Goal: Navigation & Orientation: Find specific page/section

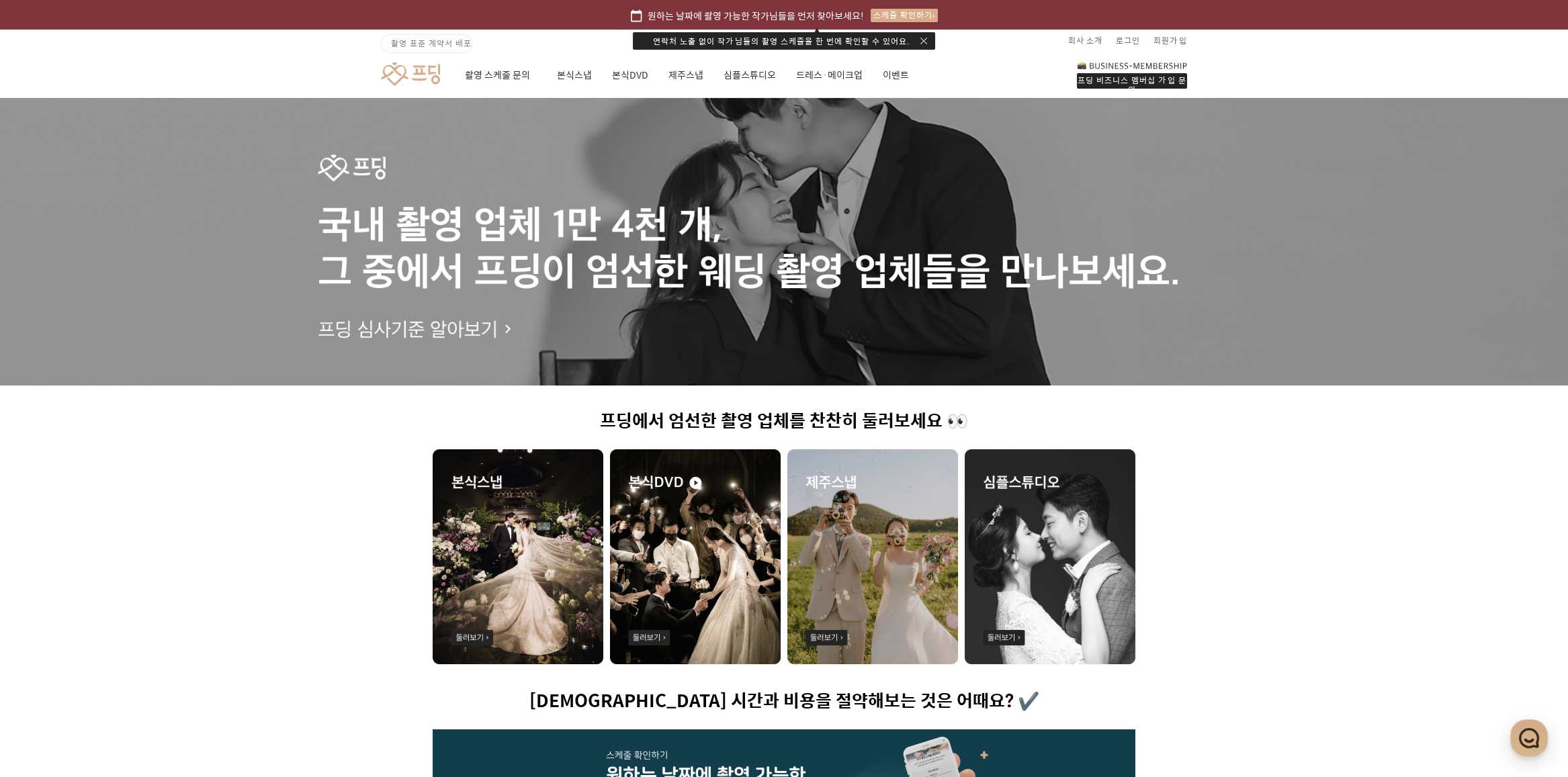
scroll to position [201, 0]
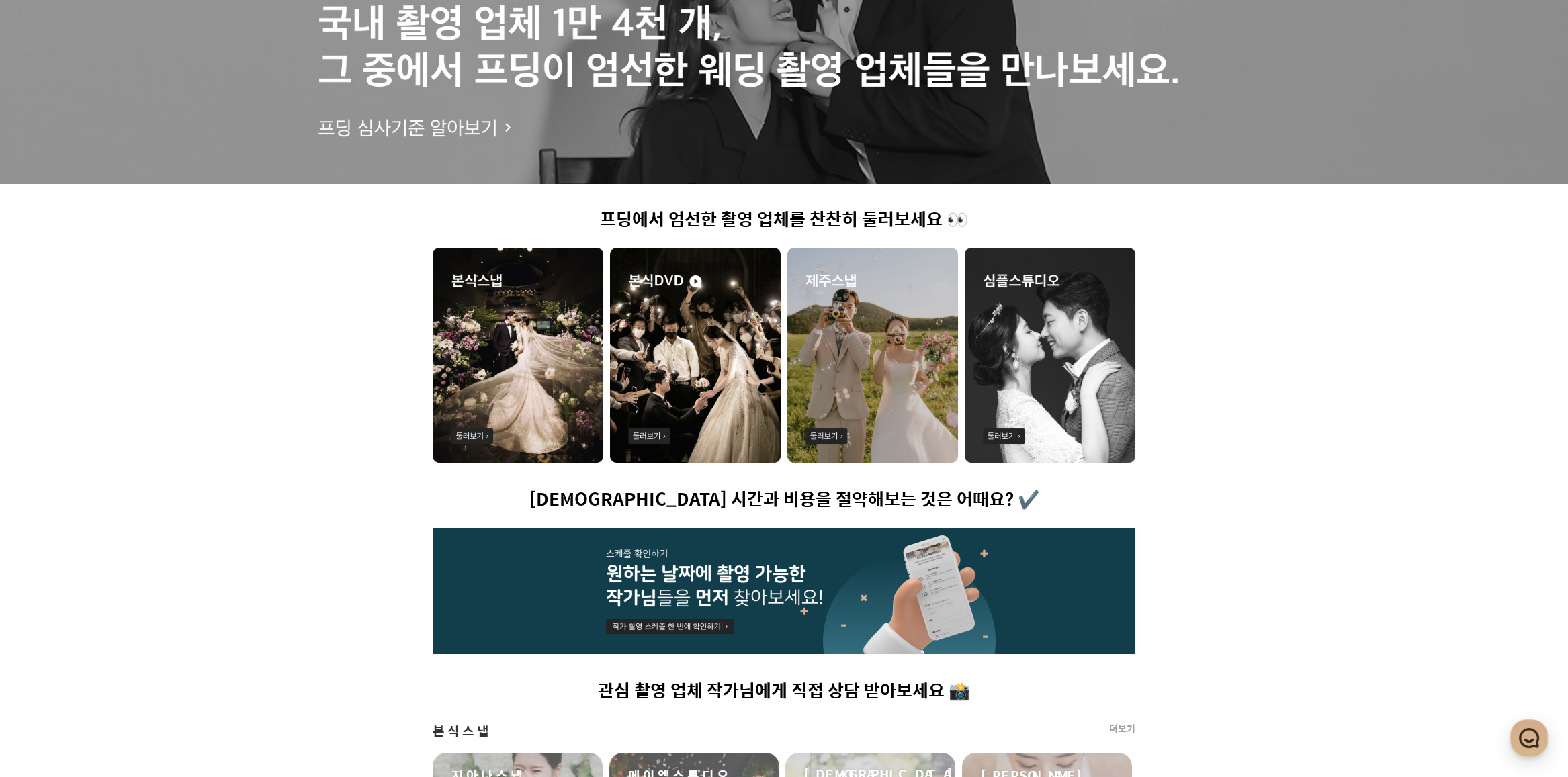
click at [493, 365] on img at bounding box center [518, 355] width 171 height 215
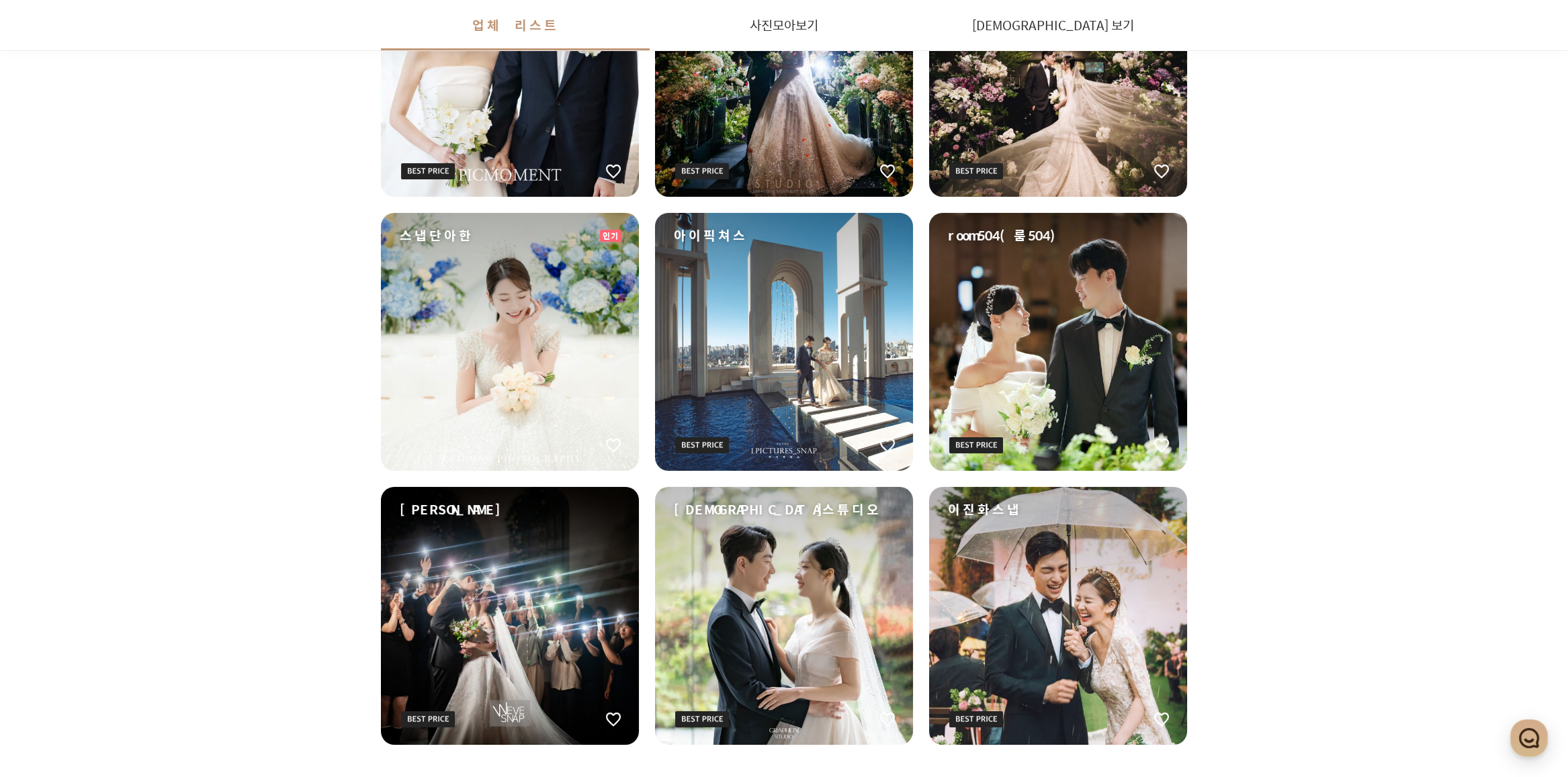
scroll to position [671, 0]
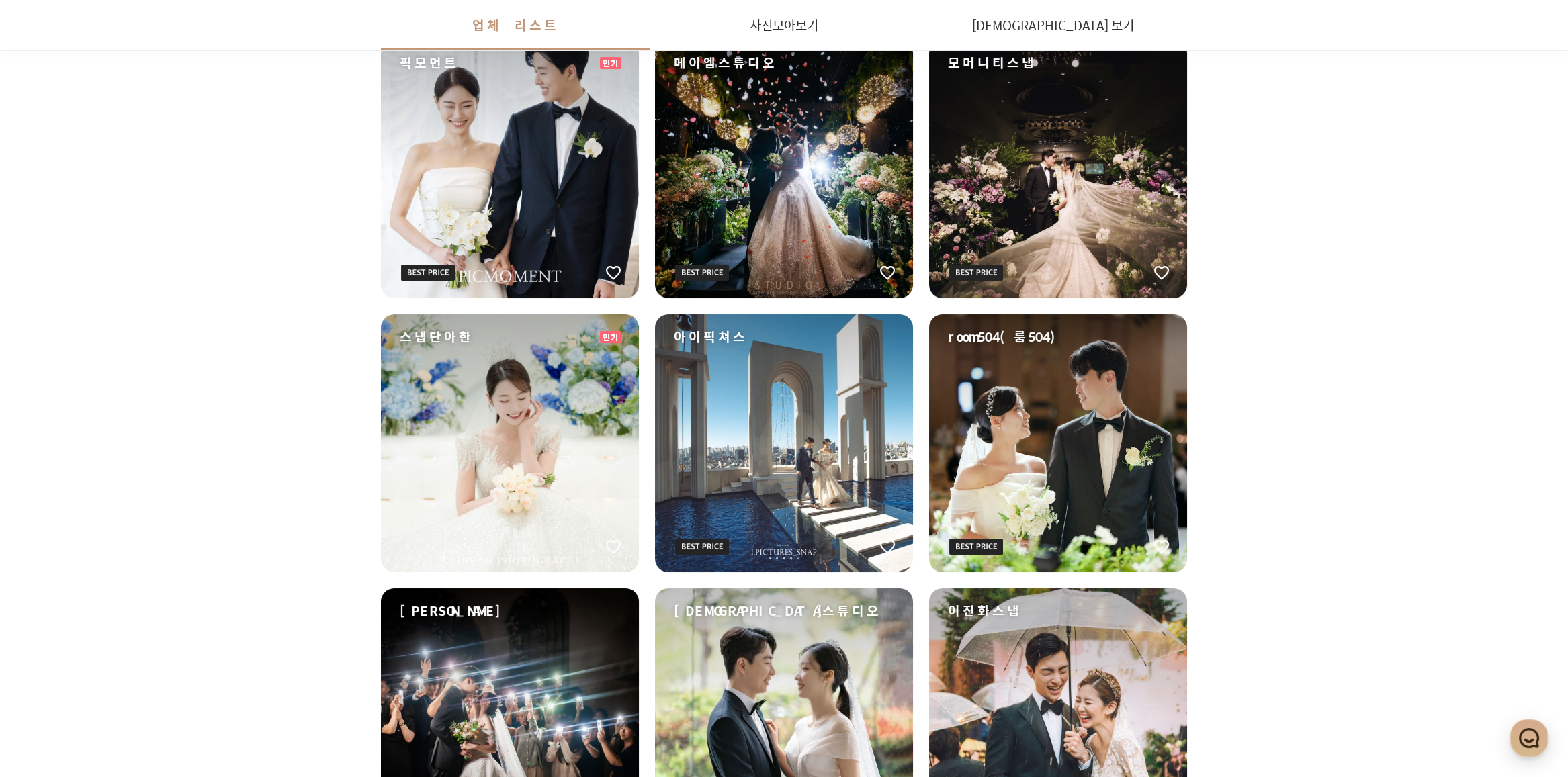
click at [838, 489] on div "아이픽쳐스" at bounding box center [784, 444] width 258 height 258
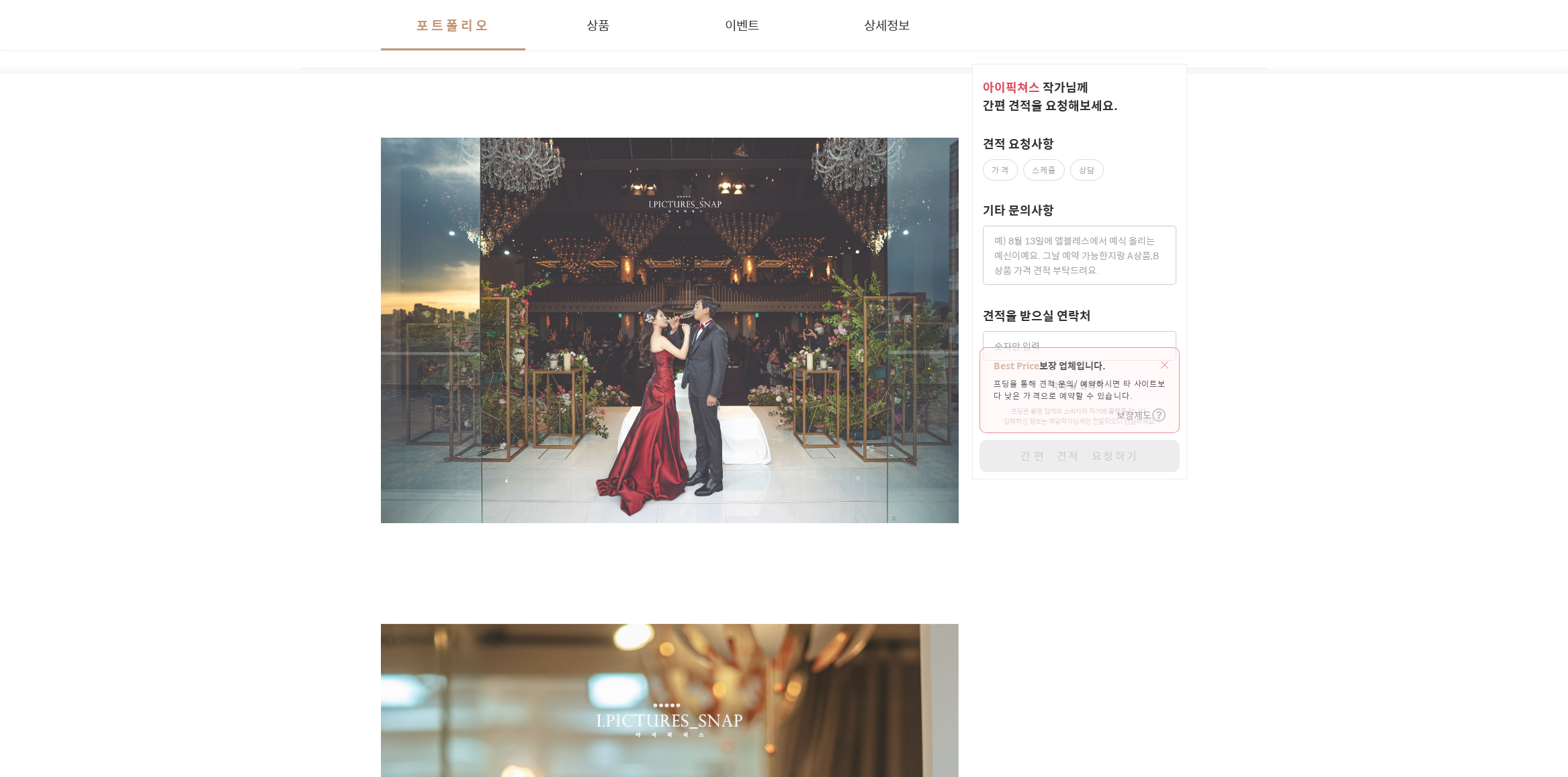
scroll to position [269, 0]
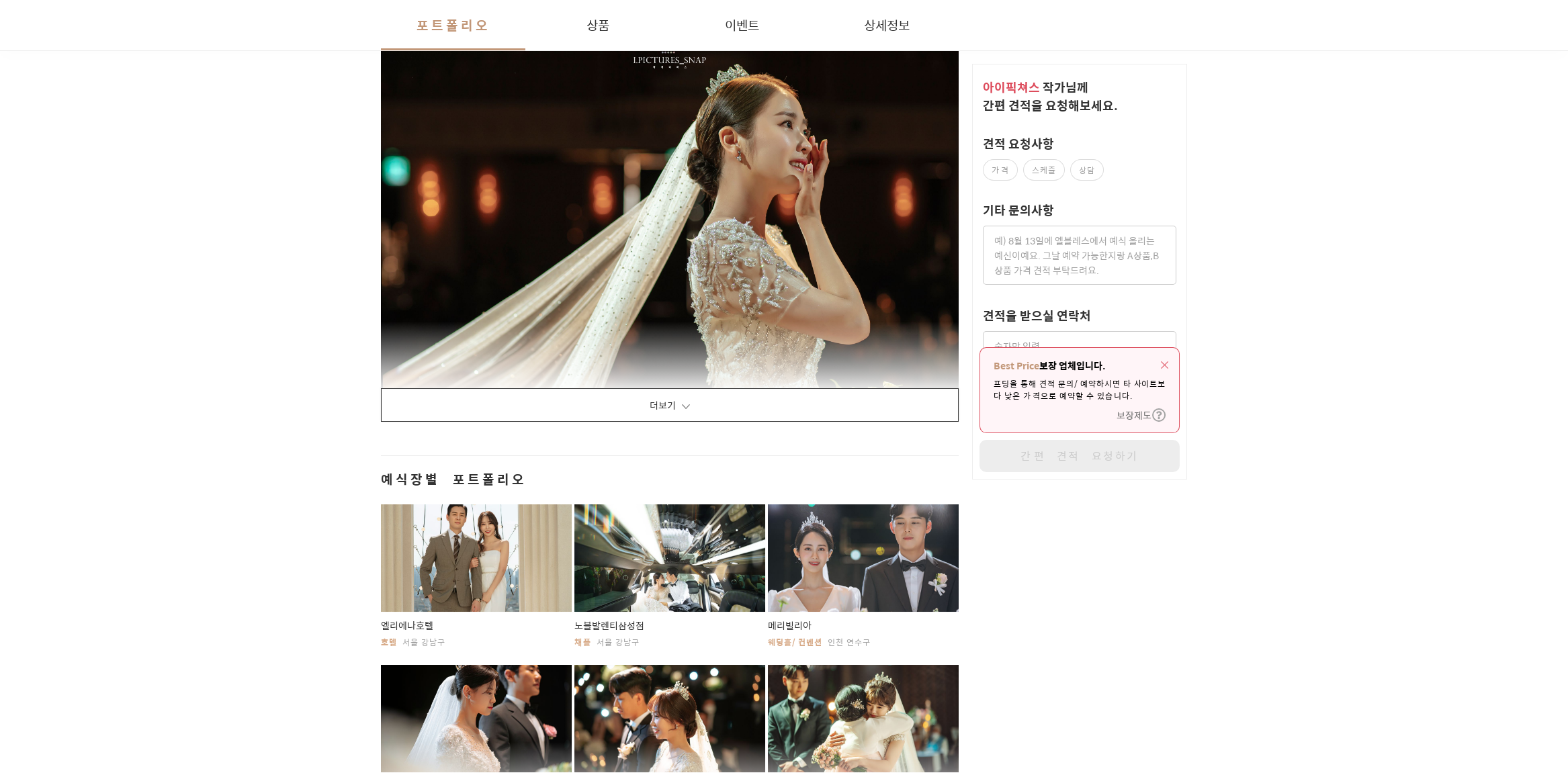
click at [699, 401] on button "더보기" at bounding box center [670, 405] width 578 height 34
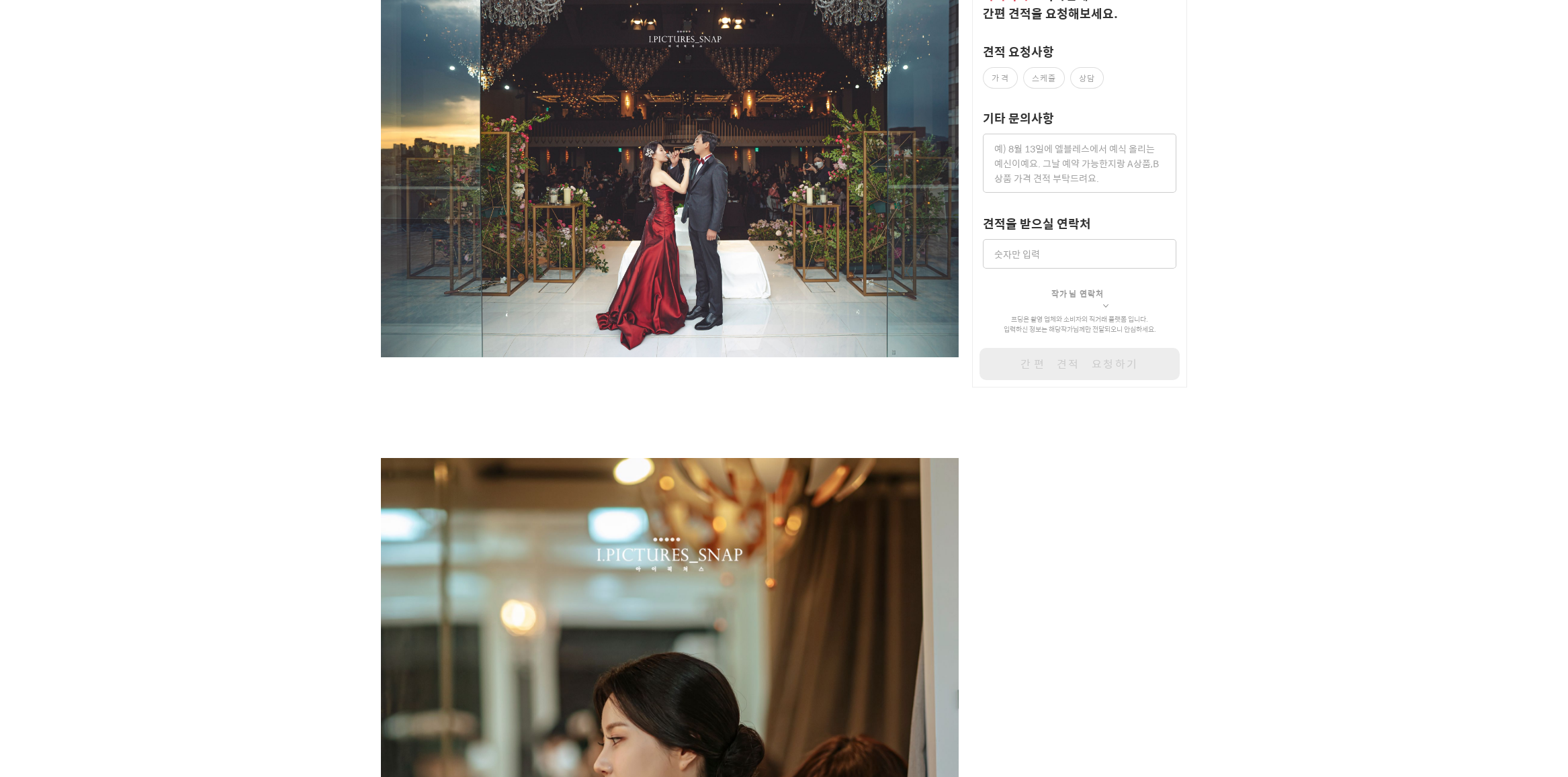
scroll to position [0, 0]
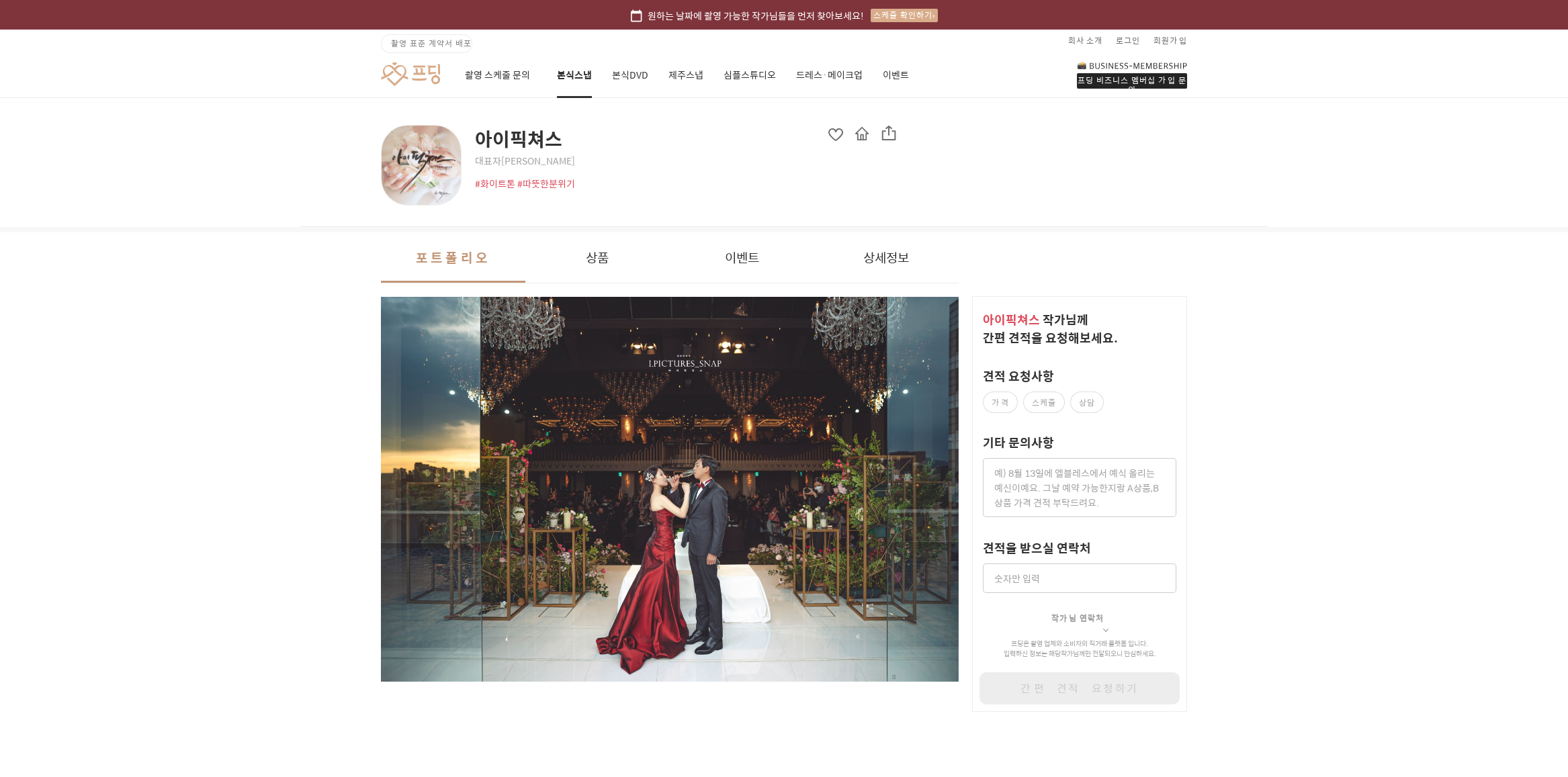
click at [435, 80] on link at bounding box center [410, 74] width 59 height 25
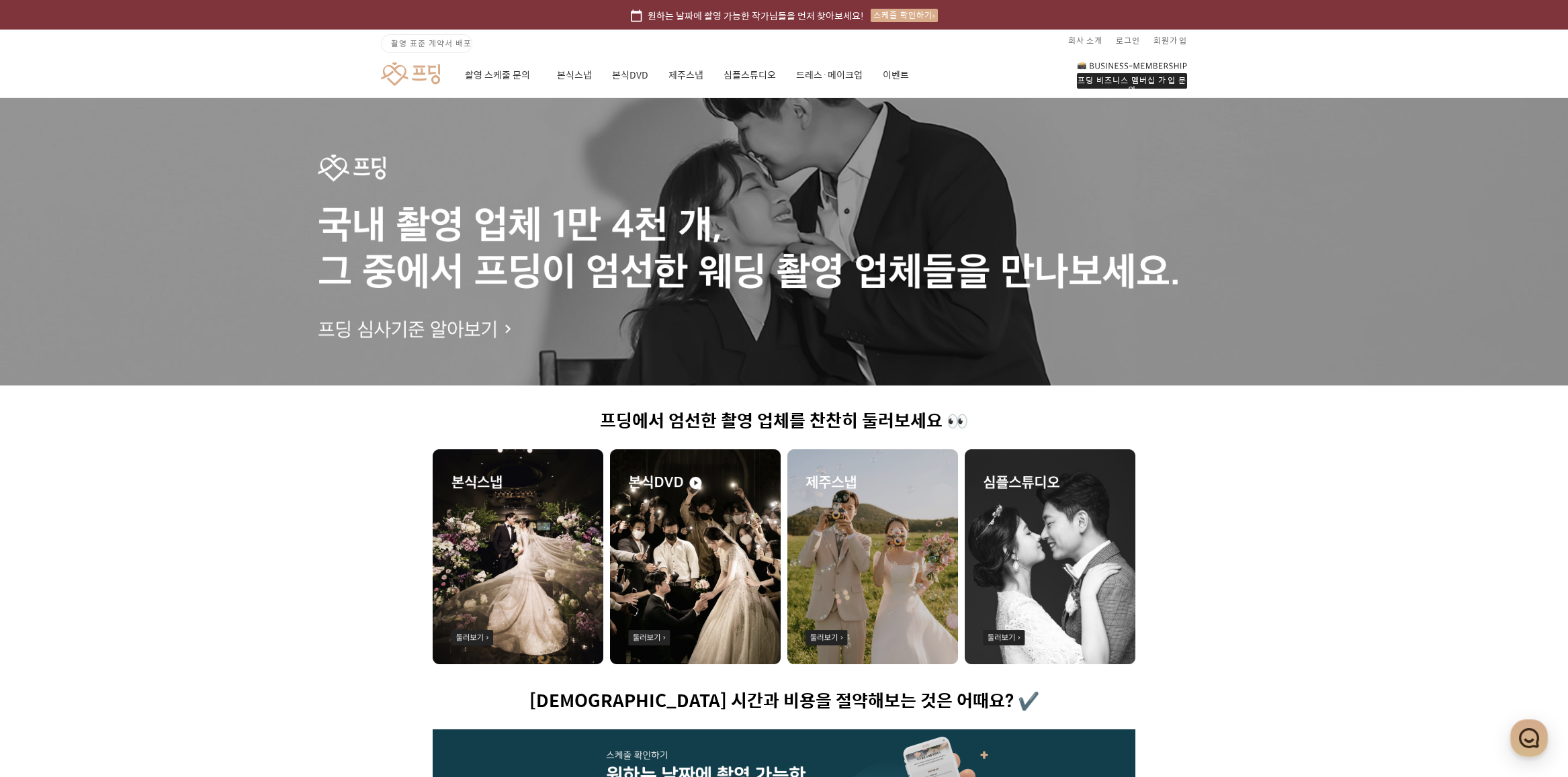
click at [426, 325] on div at bounding box center [784, 241] width 1568 height 287
click at [427, 42] on span "촬영 표준 계약서 배포" at bounding box center [431, 43] width 81 height 12
